Goal: Information Seeking & Learning: Learn about a topic

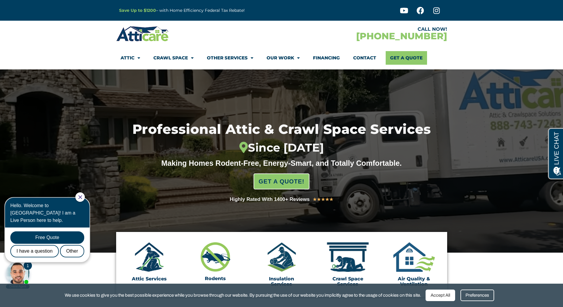
click at [85, 199] on div at bounding box center [79, 196] width 9 height 9
click at [82, 197] on icon "Close Chat" at bounding box center [80, 197] width 4 height 4
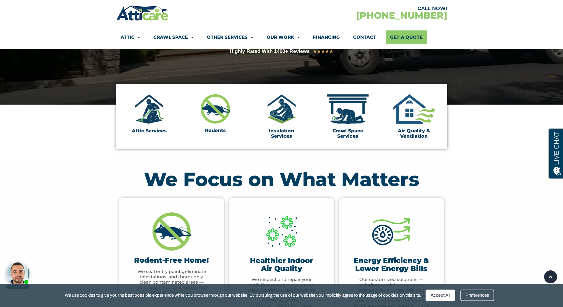
scroll to position [148, 0]
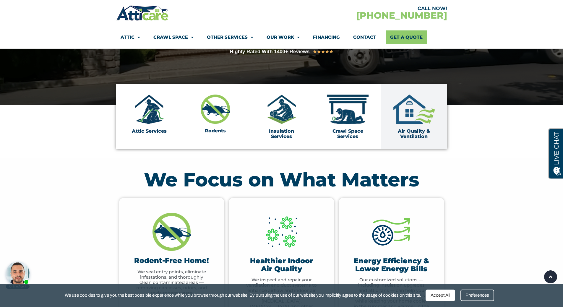
click at [408, 117] on img at bounding box center [414, 110] width 44 height 30
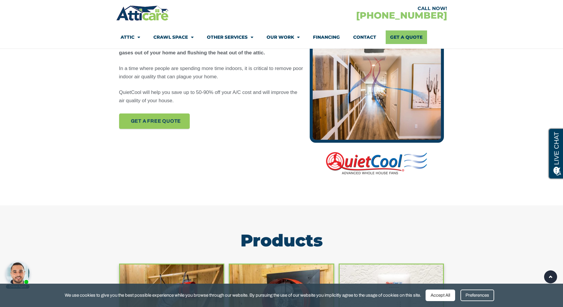
scroll to position [266, 0]
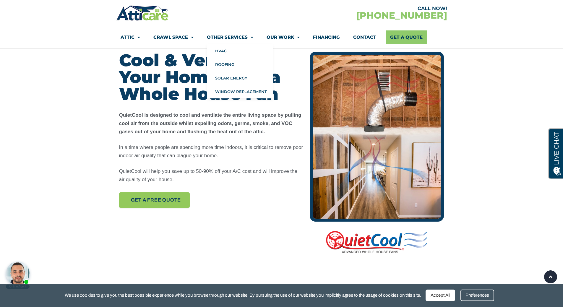
click at [234, 39] on link "Other Services" at bounding box center [230, 37] width 46 height 14
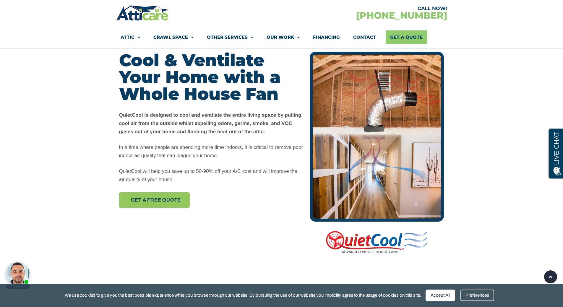
click at [231, 38] on link "Other Services" at bounding box center [230, 37] width 46 height 14
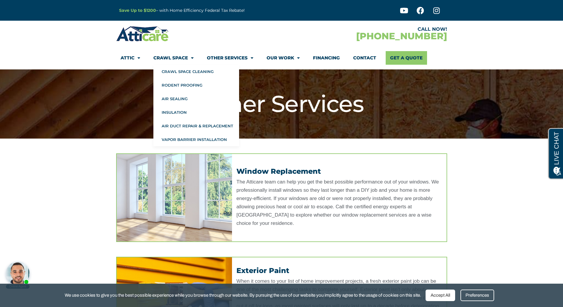
click at [166, 58] on link "Crawl Space" at bounding box center [173, 58] width 40 height 14
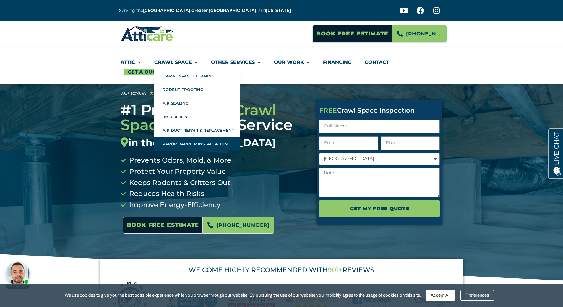
click at [203, 144] on link "Vapor Barrier Installation" at bounding box center [197, 144] width 86 height 14
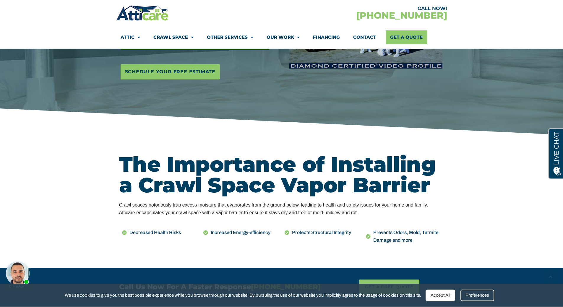
scroll to position [177, 0]
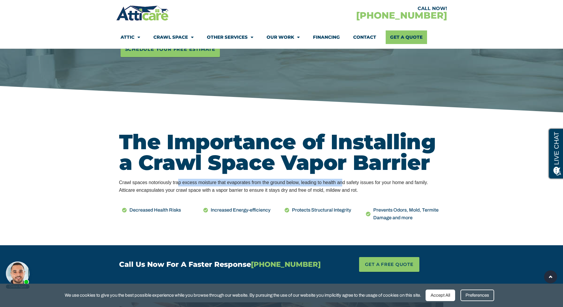
drag, startPoint x: 159, startPoint y: 184, endPoint x: 322, endPoint y: 183, distance: 163.4
click at [322, 183] on div "Crawl spaces notoriously trap excess moisture that evaporates from the ground b…" at bounding box center [281, 187] width 325 height 16
drag, startPoint x: 169, startPoint y: 184, endPoint x: 420, endPoint y: 181, distance: 250.6
click at [420, 181] on div "Crawl spaces notoriously trap excess moisture that evaporates from the ground b…" at bounding box center [281, 187] width 325 height 16
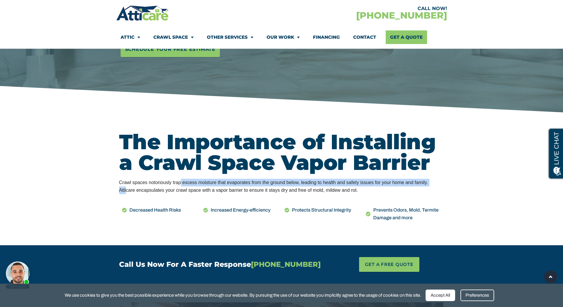
click at [420, 181] on div "Crawl spaces notoriously trap excess moisture that evaporates from the ground b…" at bounding box center [281, 187] width 325 height 16
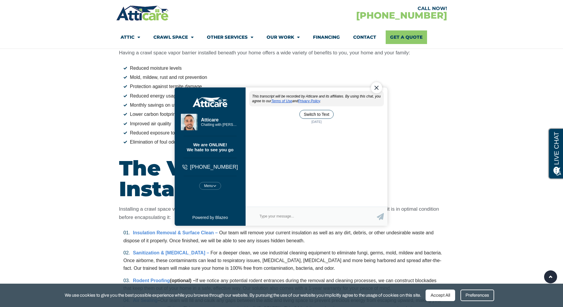
scroll to position [857, 0]
